Goal: Transaction & Acquisition: Subscribe to service/newsletter

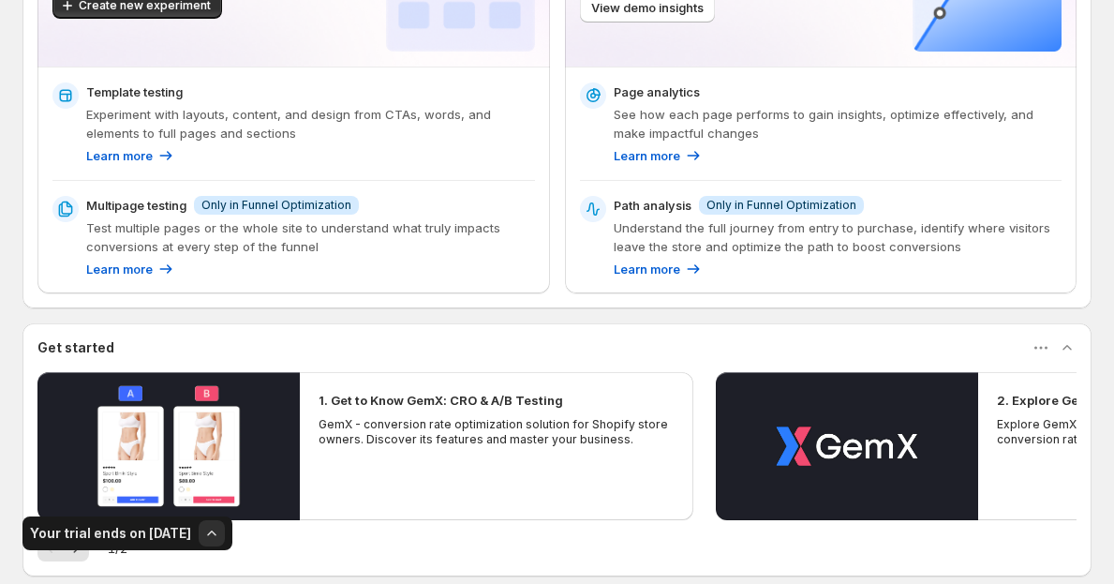
scroll to position [205, 0]
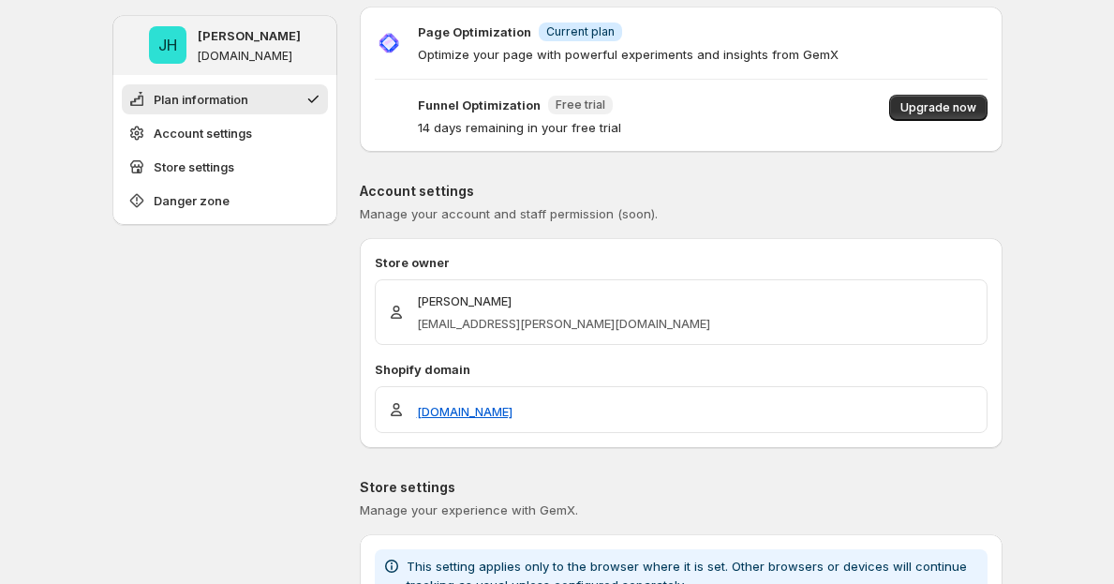
scroll to position [4, 0]
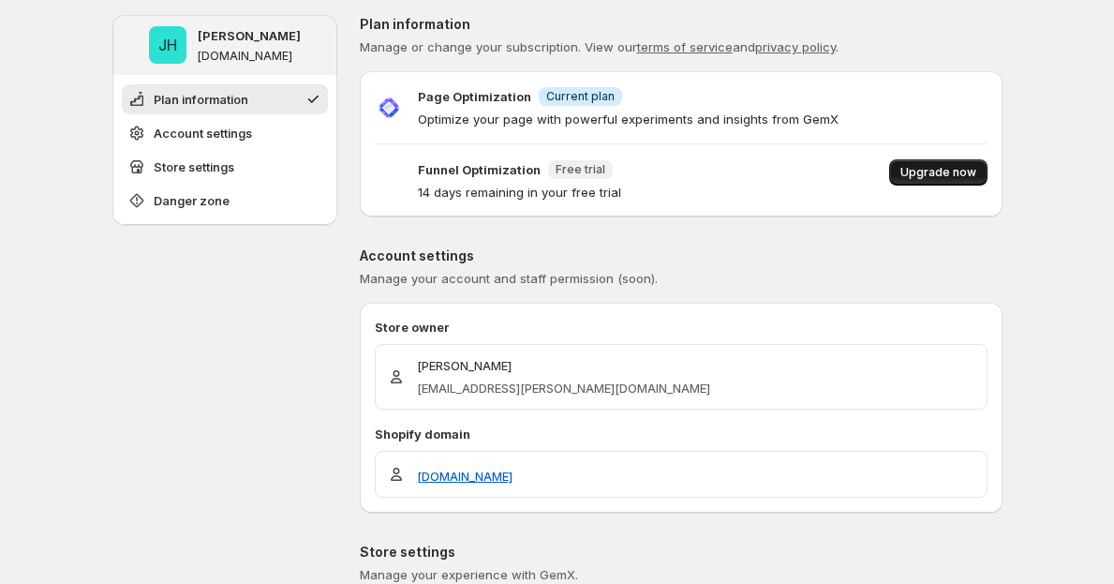
click at [942, 159] on button "Upgrade now" at bounding box center [938, 172] width 98 height 26
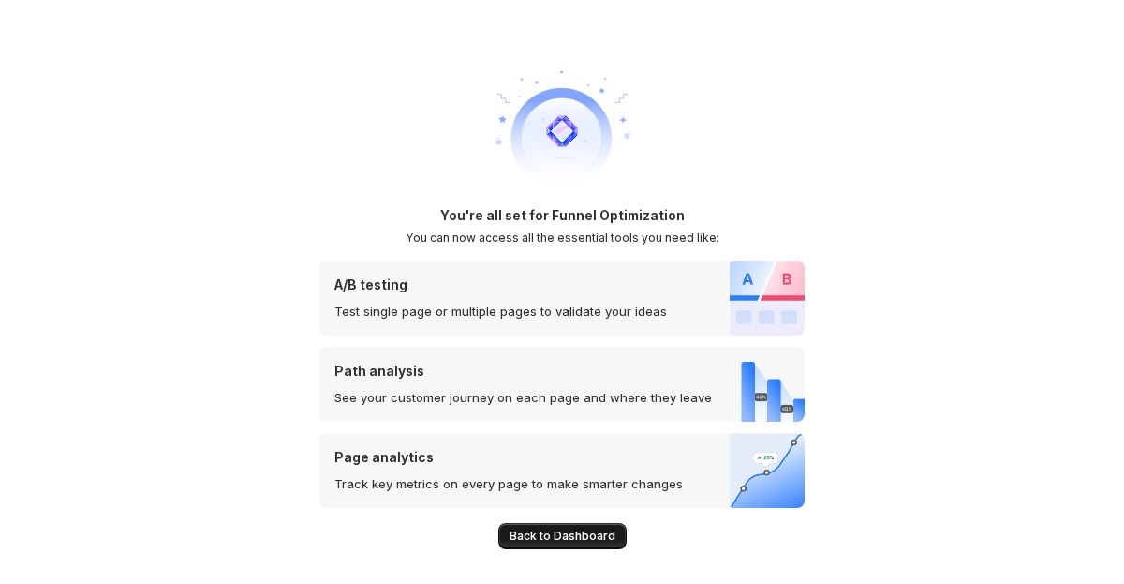
click at [562, 541] on span "Back to Dashboard" at bounding box center [563, 535] width 106 height 15
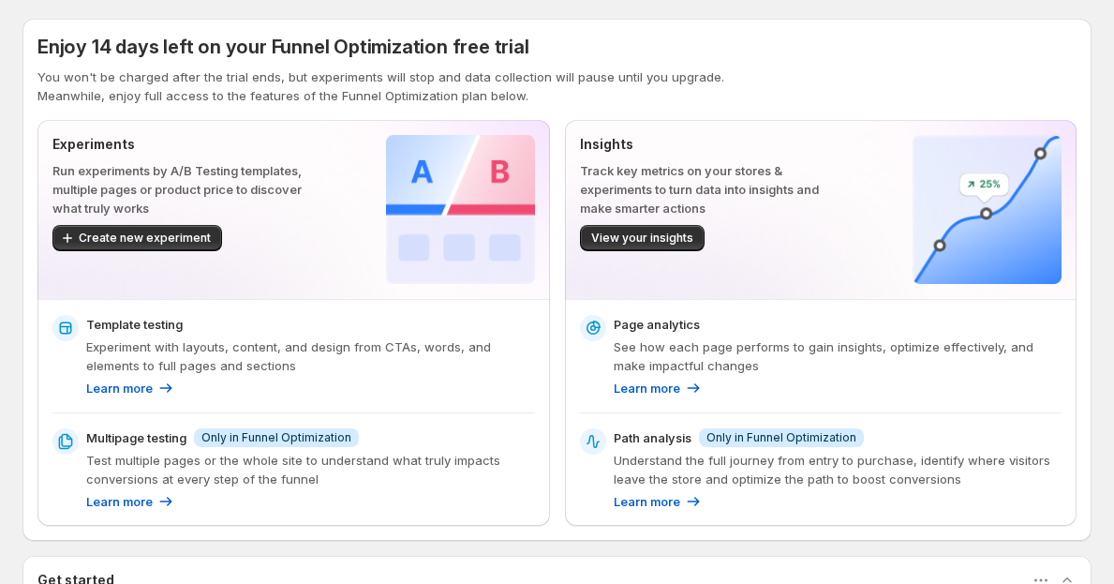
scroll to position [478, 0]
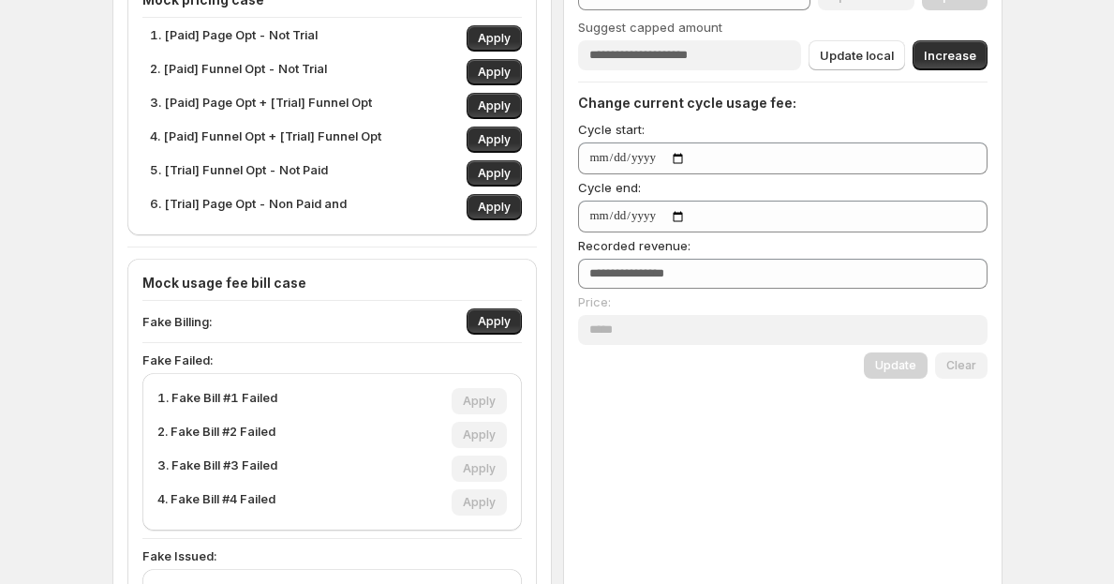
type input "***"
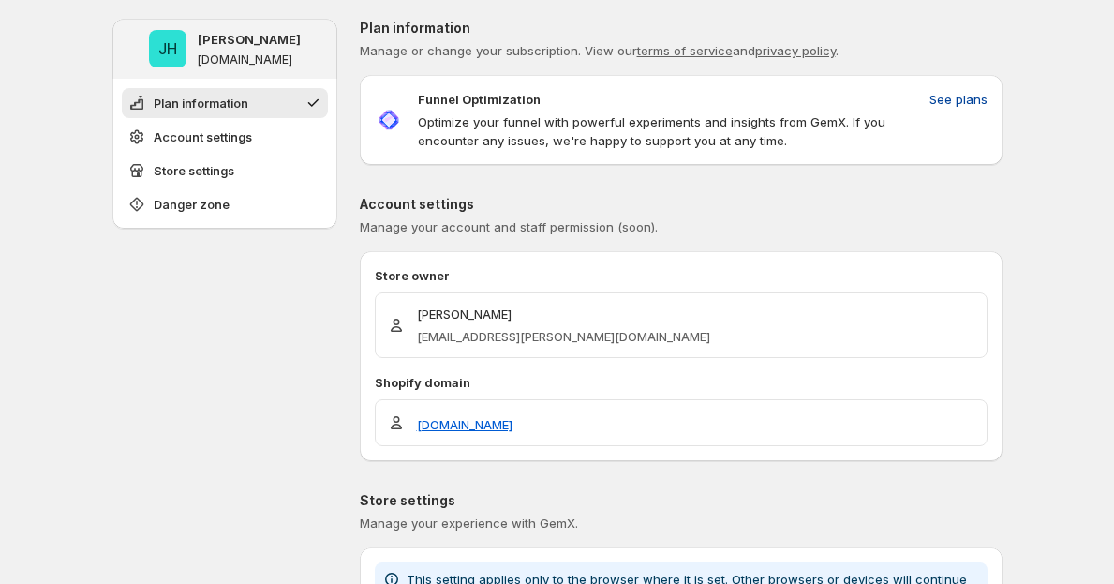
click at [960, 92] on span "See plans" at bounding box center [958, 99] width 58 height 19
